Goal: Check status: Check status

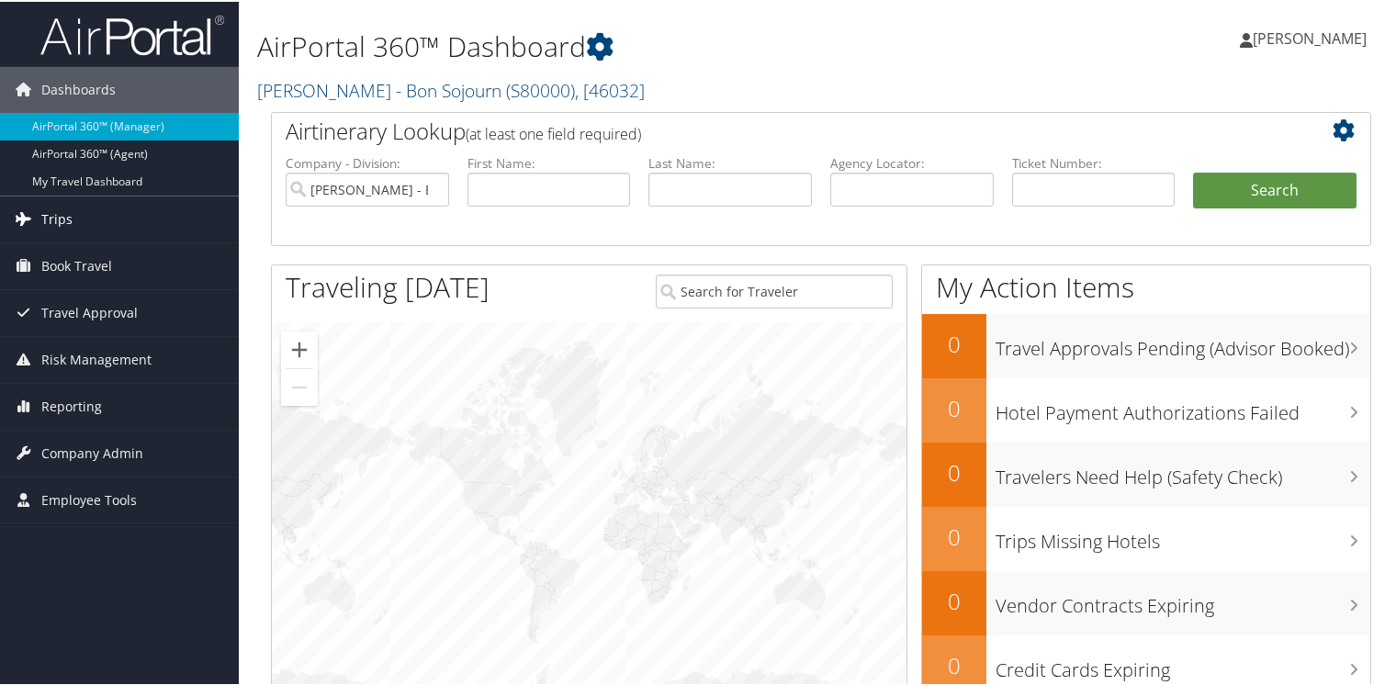
click at [50, 211] on span "Trips" at bounding box center [56, 218] width 31 height 46
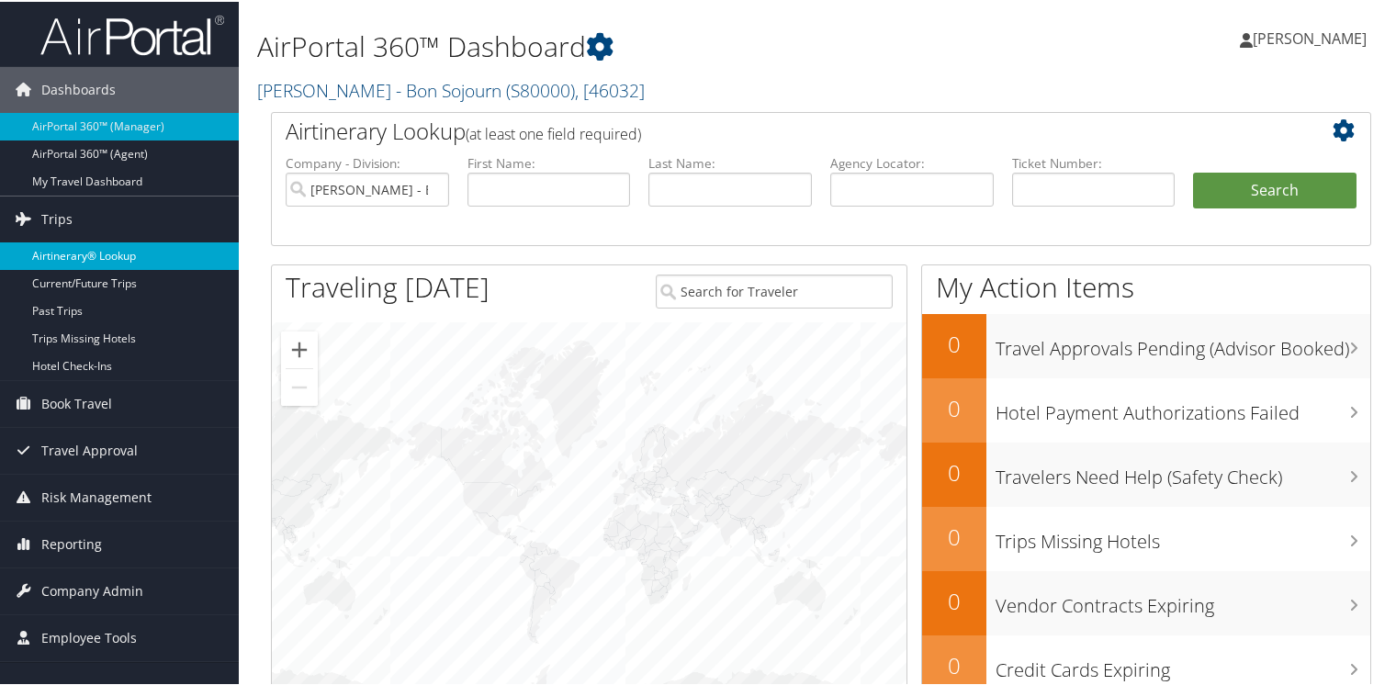
click at [80, 255] on link "Airtinerary® Lookup" at bounding box center [119, 255] width 239 height 28
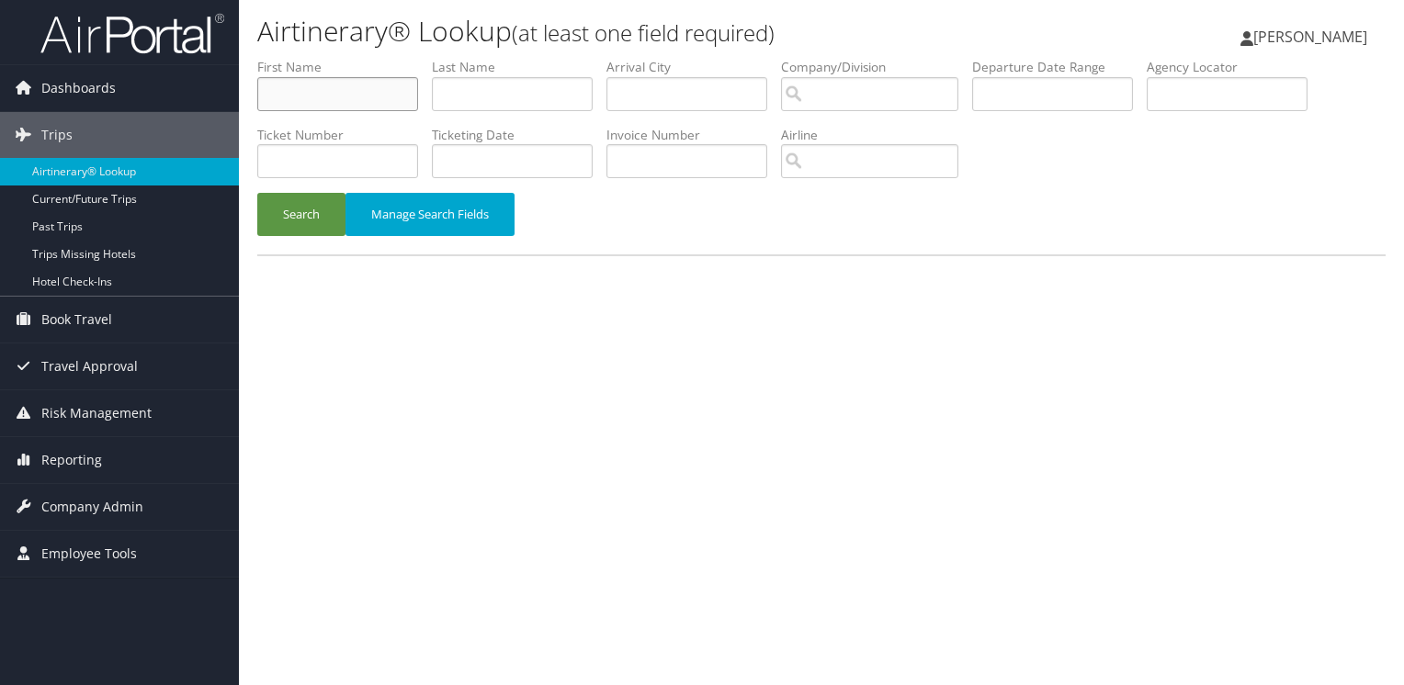
click at [307, 97] on input "text" at bounding box center [337, 94] width 161 height 34
type input "[PERSON_NAME]"
type input "n"
type input "miner"
click at [280, 216] on button "Search" at bounding box center [301, 214] width 88 height 43
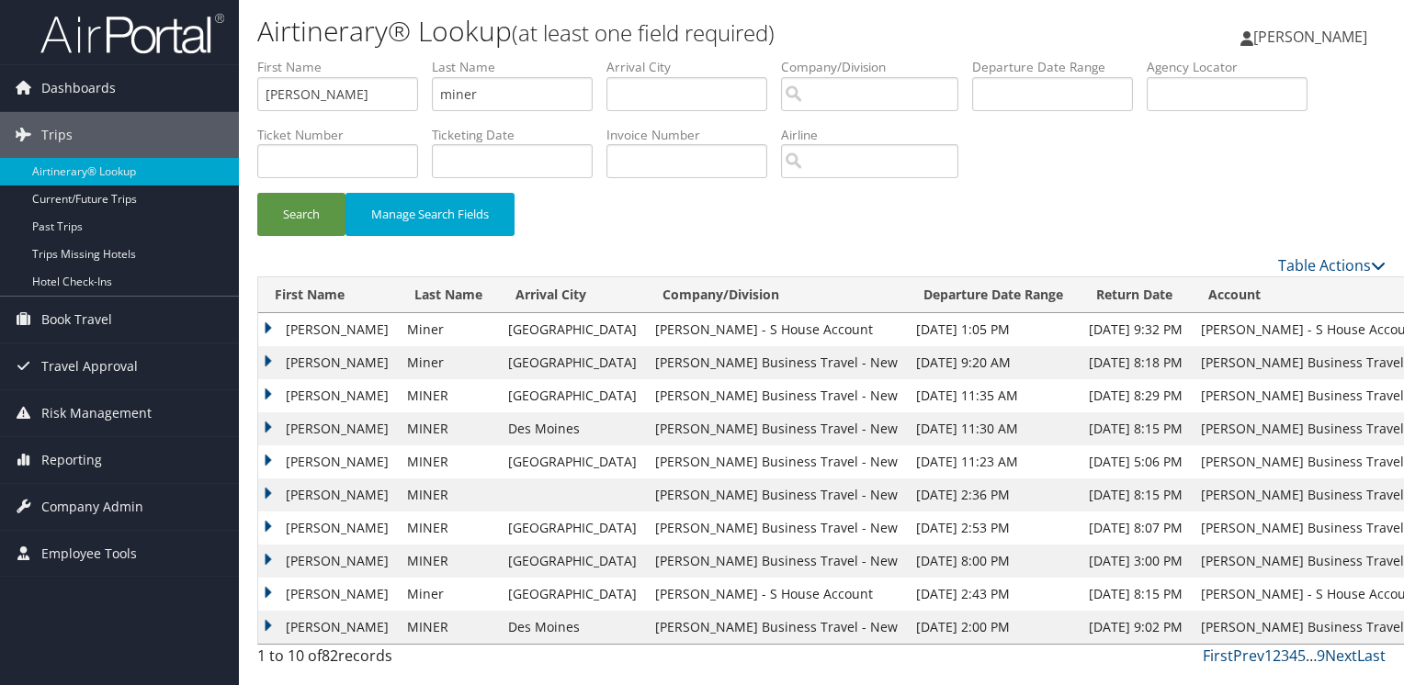
click at [265, 359] on td "Nicole" at bounding box center [328, 362] width 140 height 33
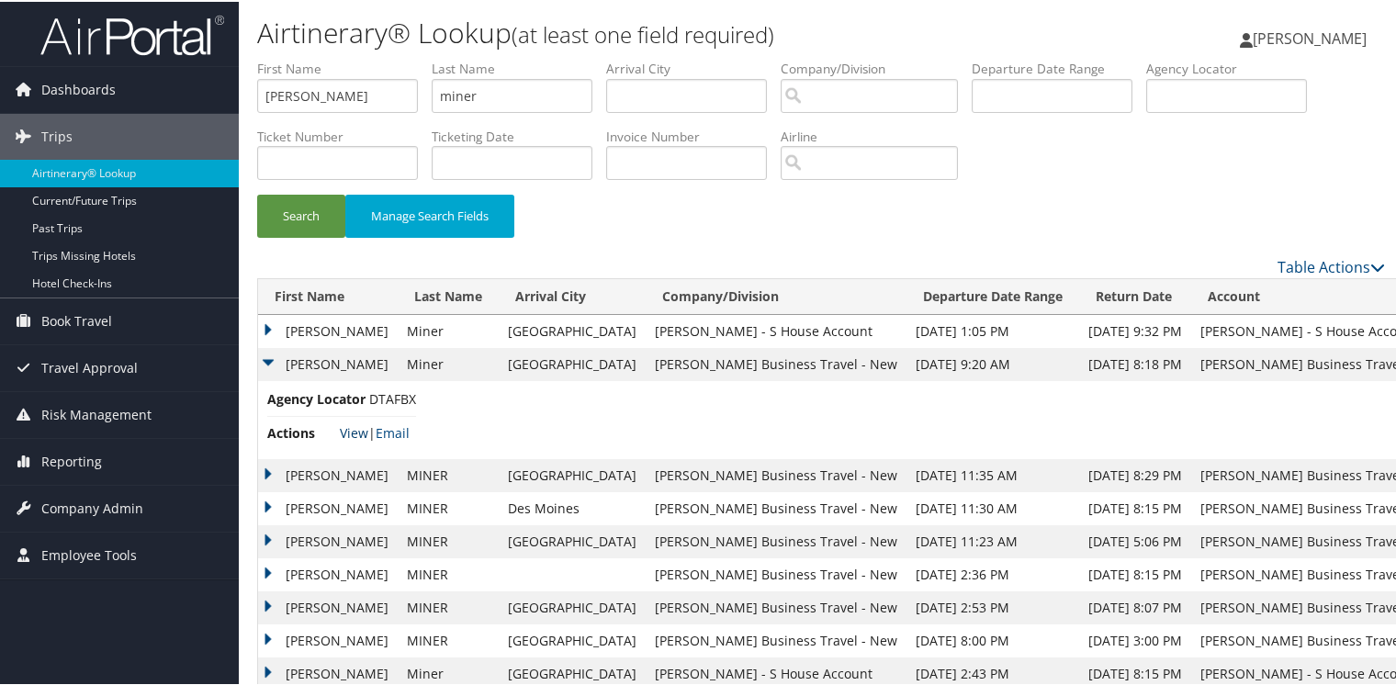
click at [357, 435] on link "View" at bounding box center [354, 431] width 28 height 17
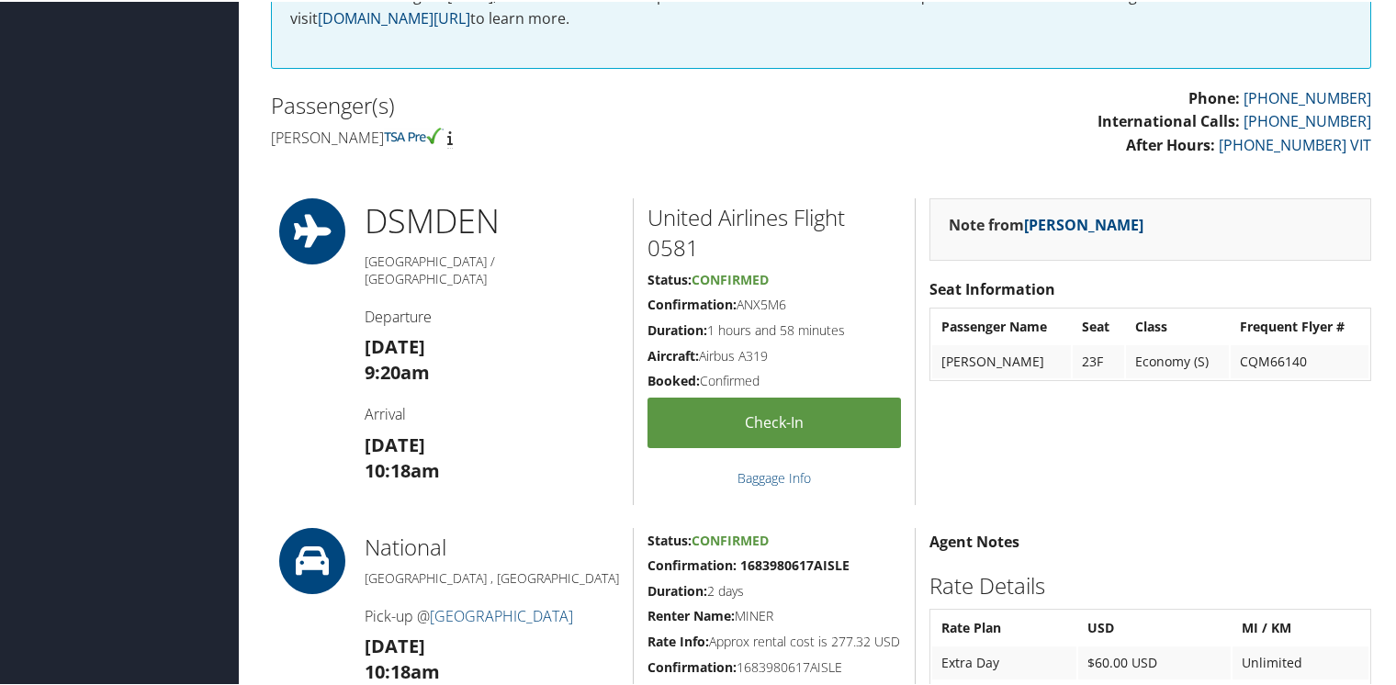
scroll to position [625, 0]
